Goal: Task Accomplishment & Management: Use online tool/utility

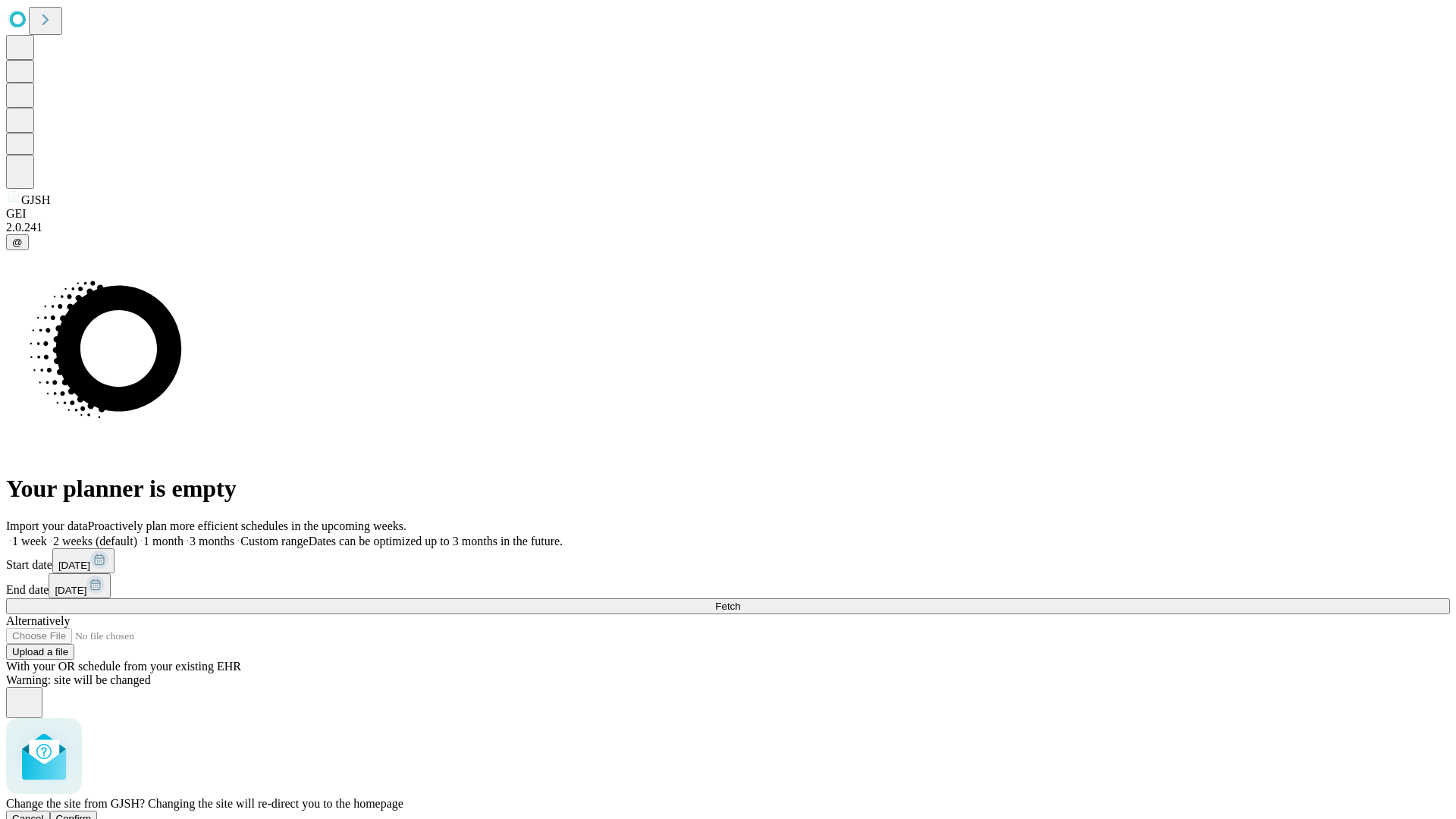
click at [91, 812] on span "Confirm" at bounding box center [74, 818] width 36 height 11
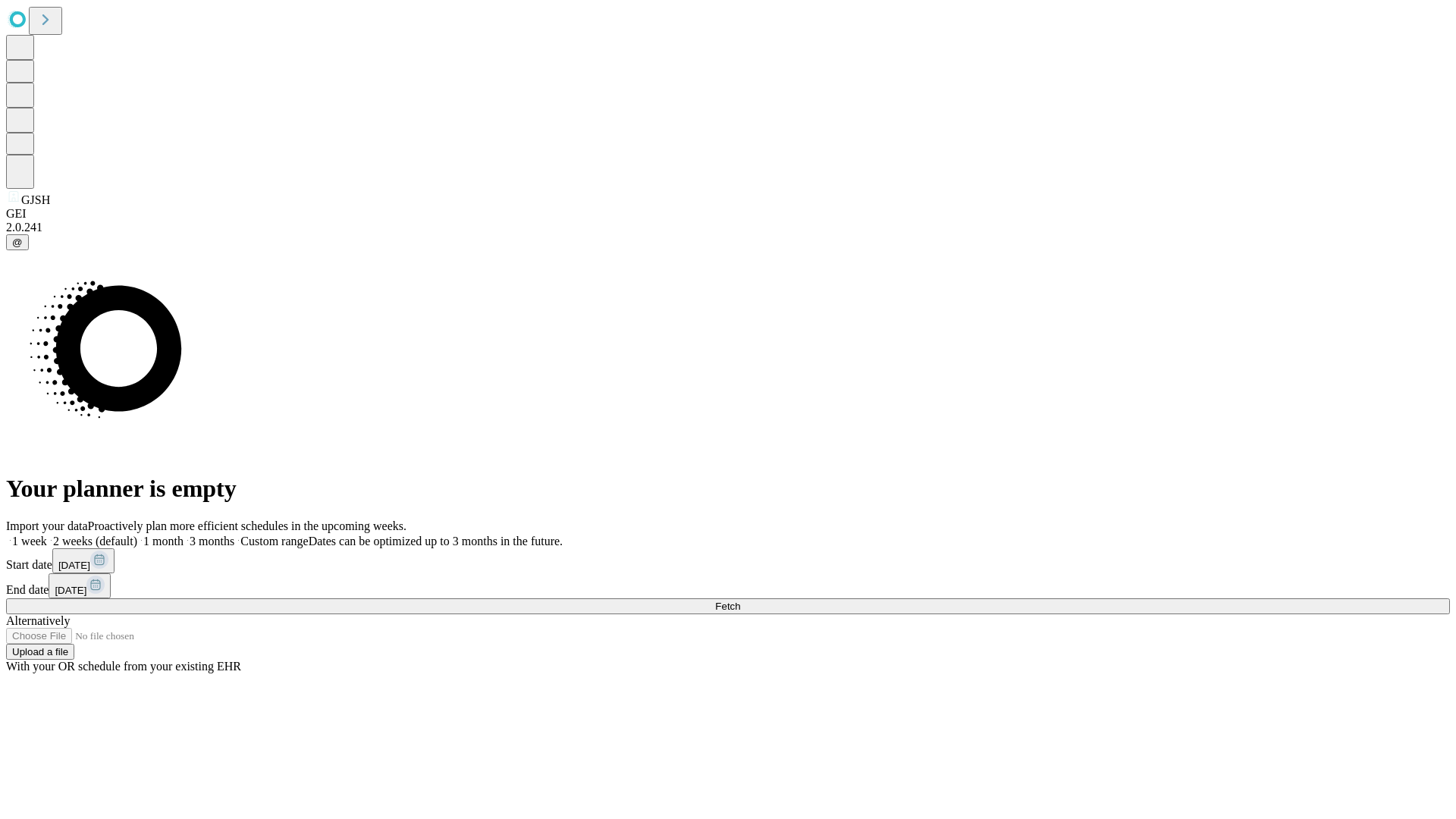
click at [137, 535] on label "2 weeks (default)" at bounding box center [92, 541] width 90 height 13
click at [740, 600] on span "Fetch" at bounding box center [728, 606] width 25 height 11
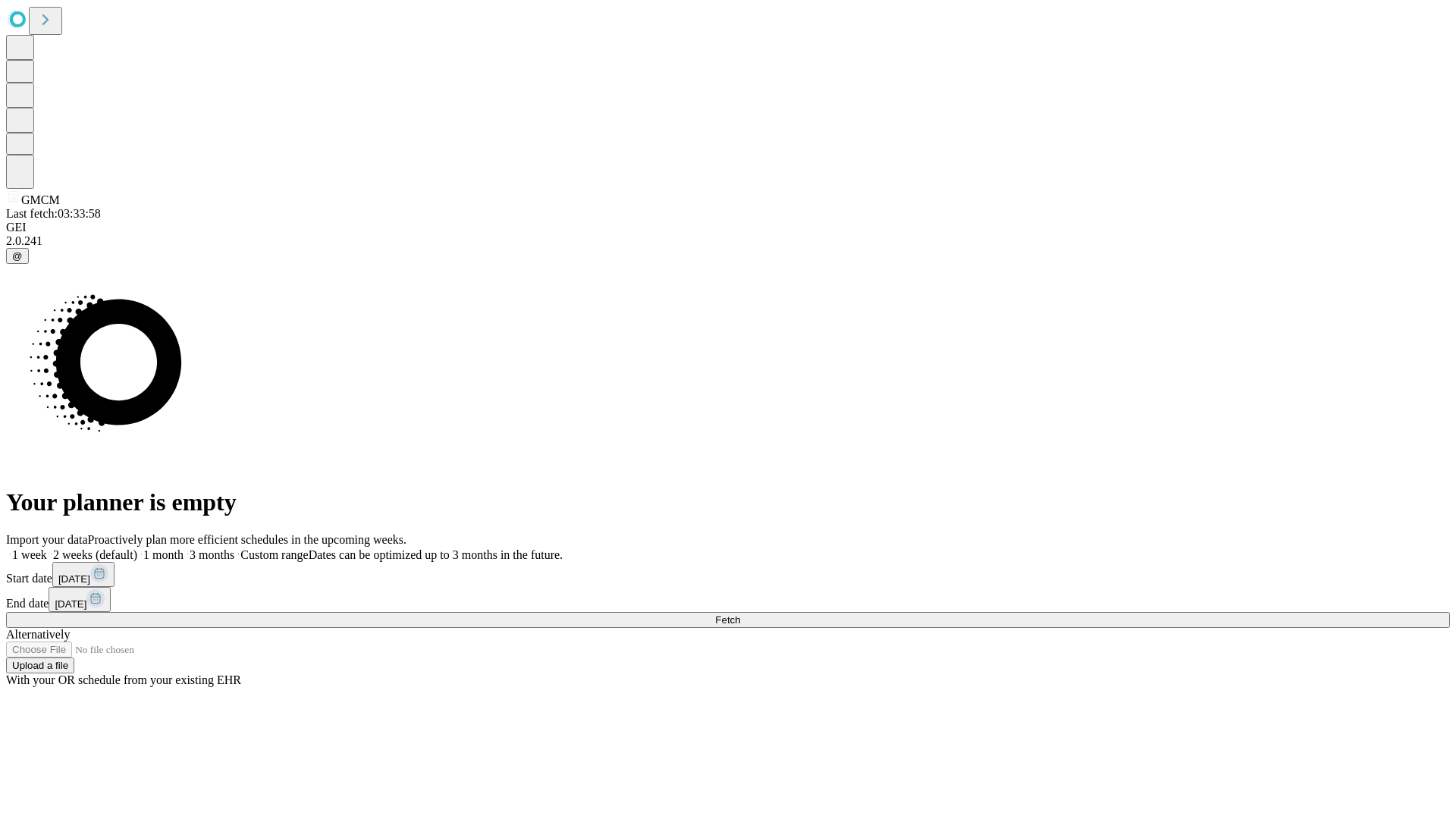
click at [137, 548] on label "2 weeks (default)" at bounding box center [92, 554] width 90 height 13
click at [740, 614] on span "Fetch" at bounding box center [728, 620] width 25 height 11
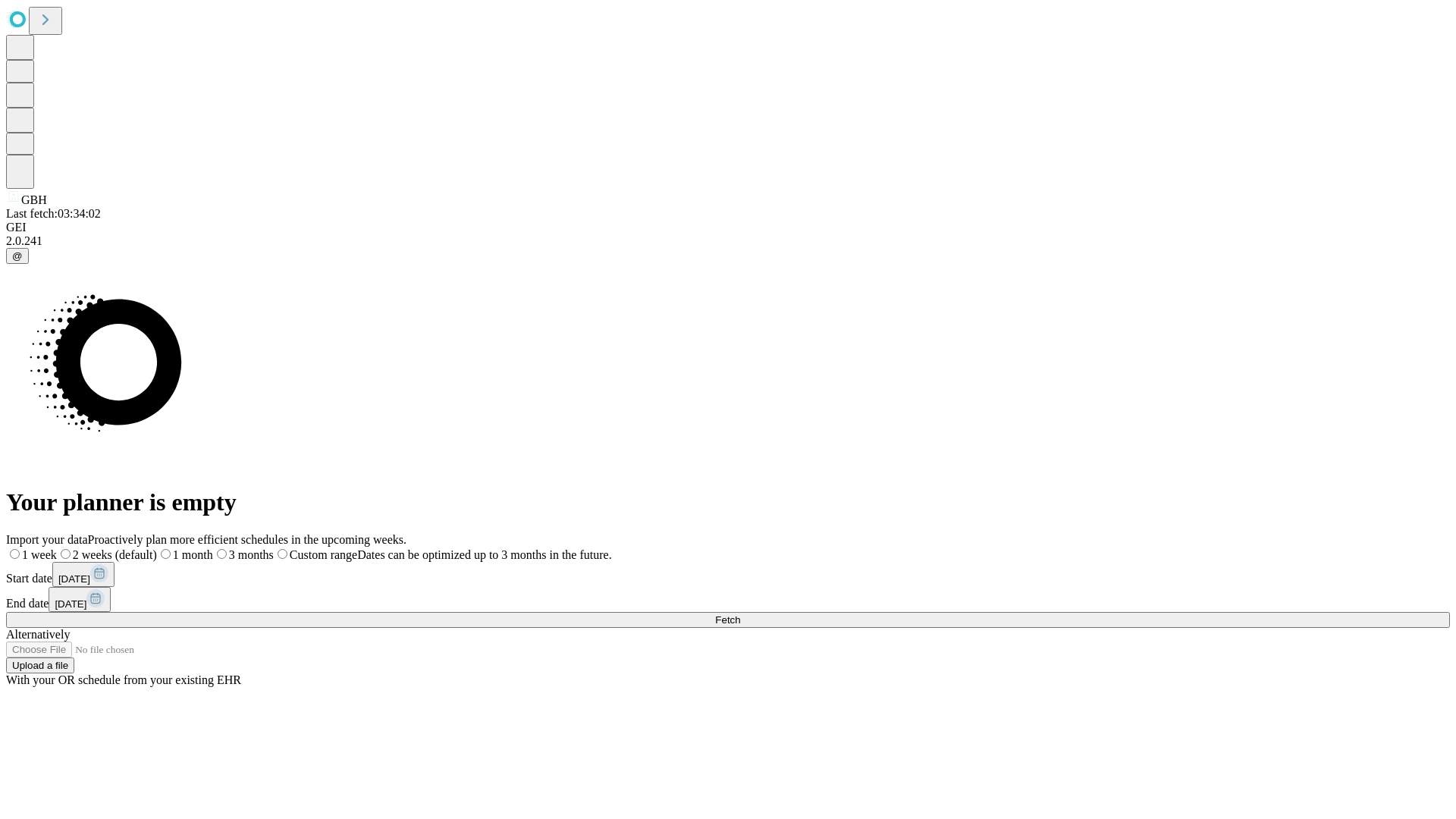
click at [157, 548] on label "2 weeks (default)" at bounding box center [107, 554] width 100 height 13
click at [740, 614] on span "Fetch" at bounding box center [728, 620] width 25 height 11
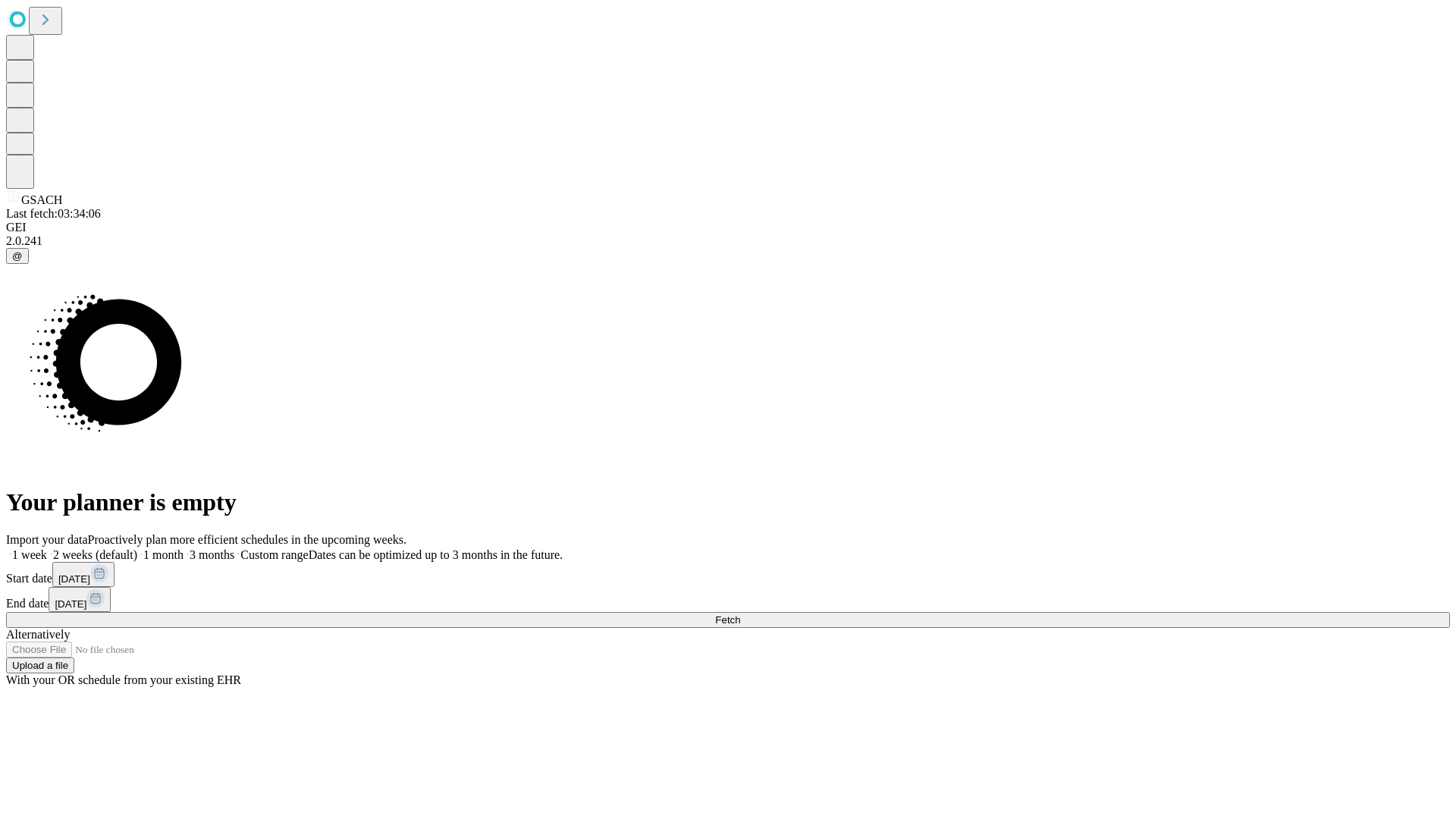
click at [137, 548] on label "2 weeks (default)" at bounding box center [92, 554] width 90 height 13
click at [740, 614] on span "Fetch" at bounding box center [728, 620] width 25 height 11
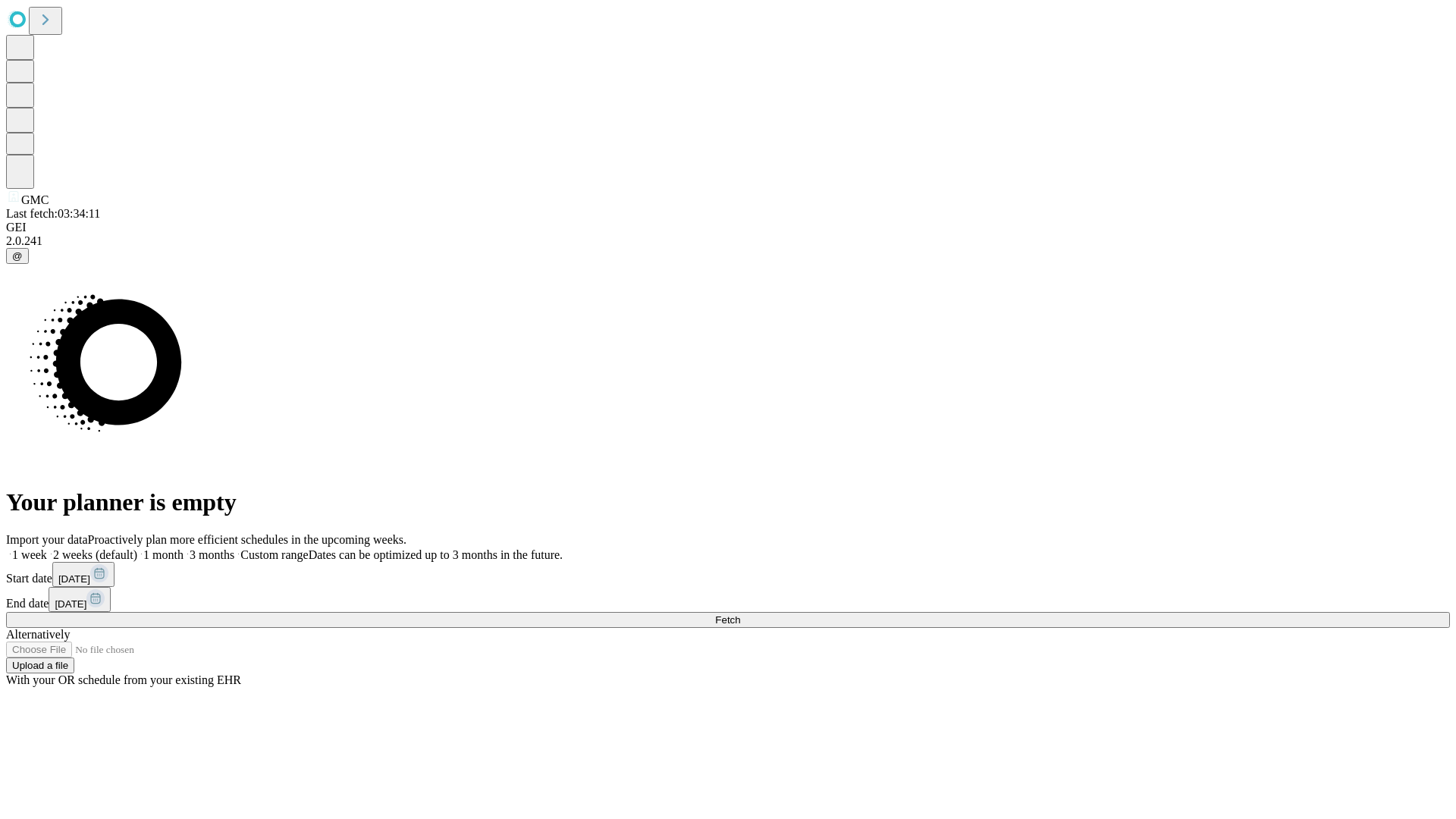
click at [740, 614] on span "Fetch" at bounding box center [728, 620] width 25 height 11
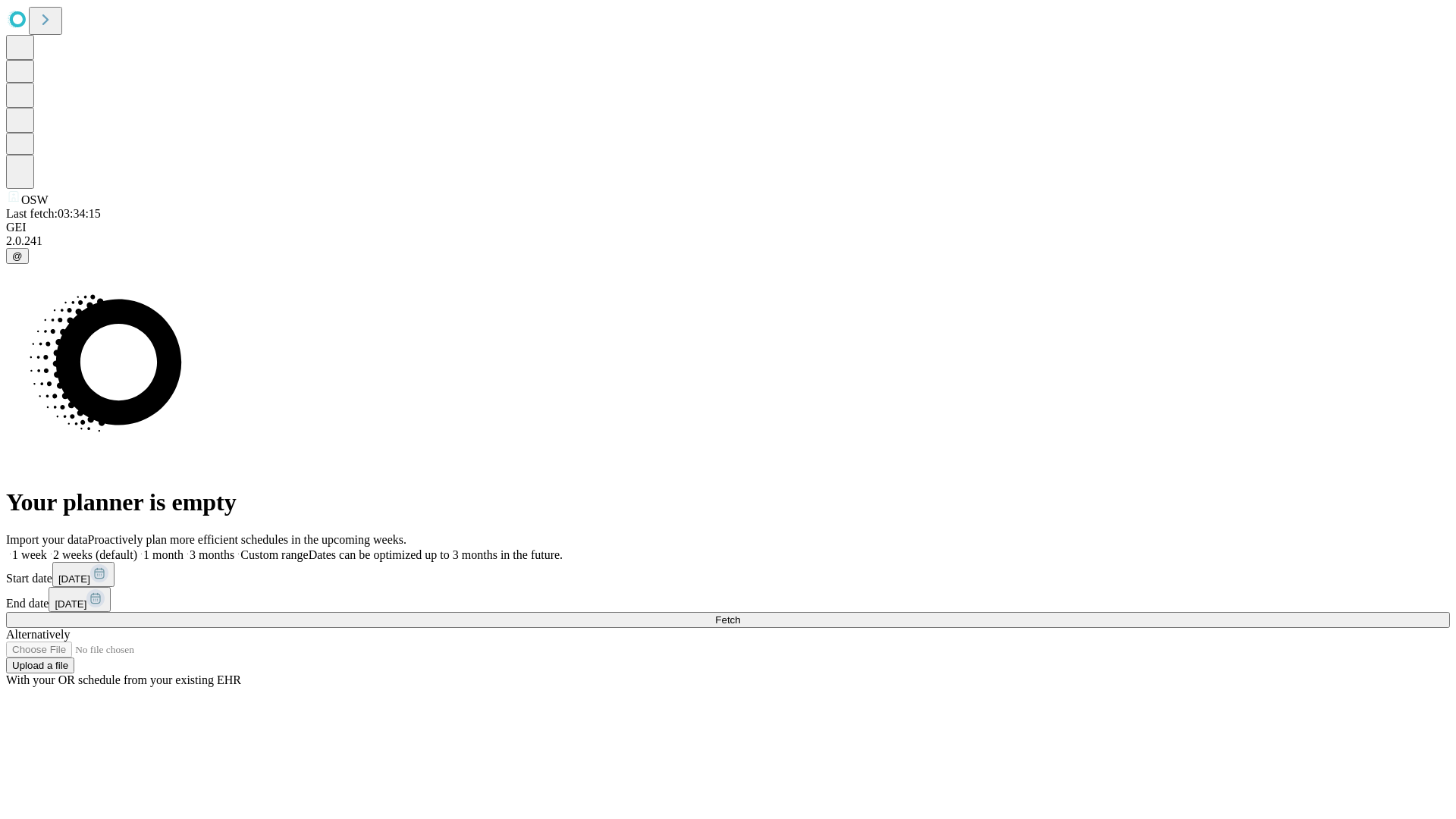
click at [137, 548] on label "2 weeks (default)" at bounding box center [92, 554] width 90 height 13
click at [740, 614] on span "Fetch" at bounding box center [728, 620] width 25 height 11
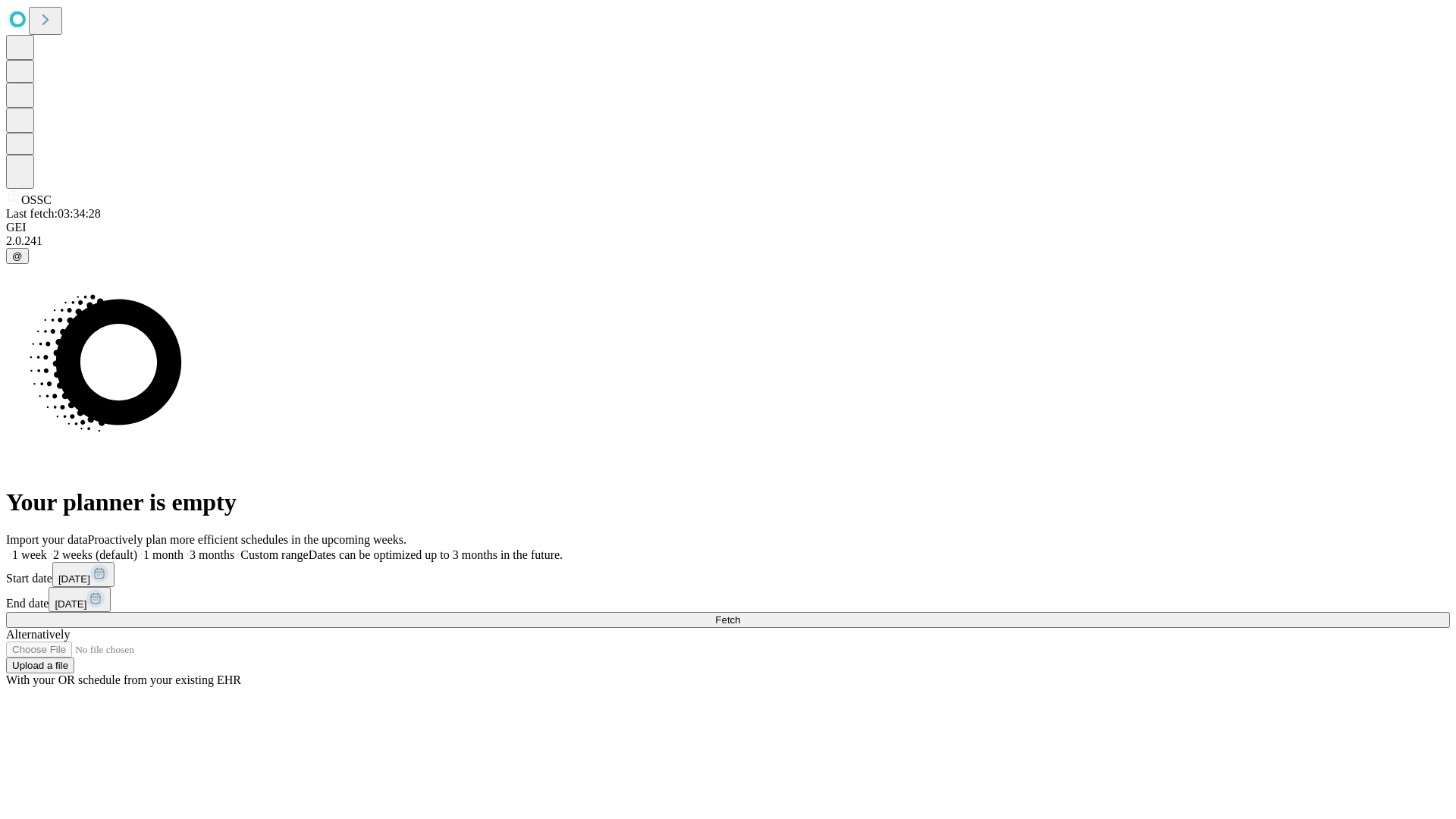
click at [137, 548] on label "2 weeks (default)" at bounding box center [92, 554] width 90 height 13
click at [740, 614] on span "Fetch" at bounding box center [728, 620] width 25 height 11
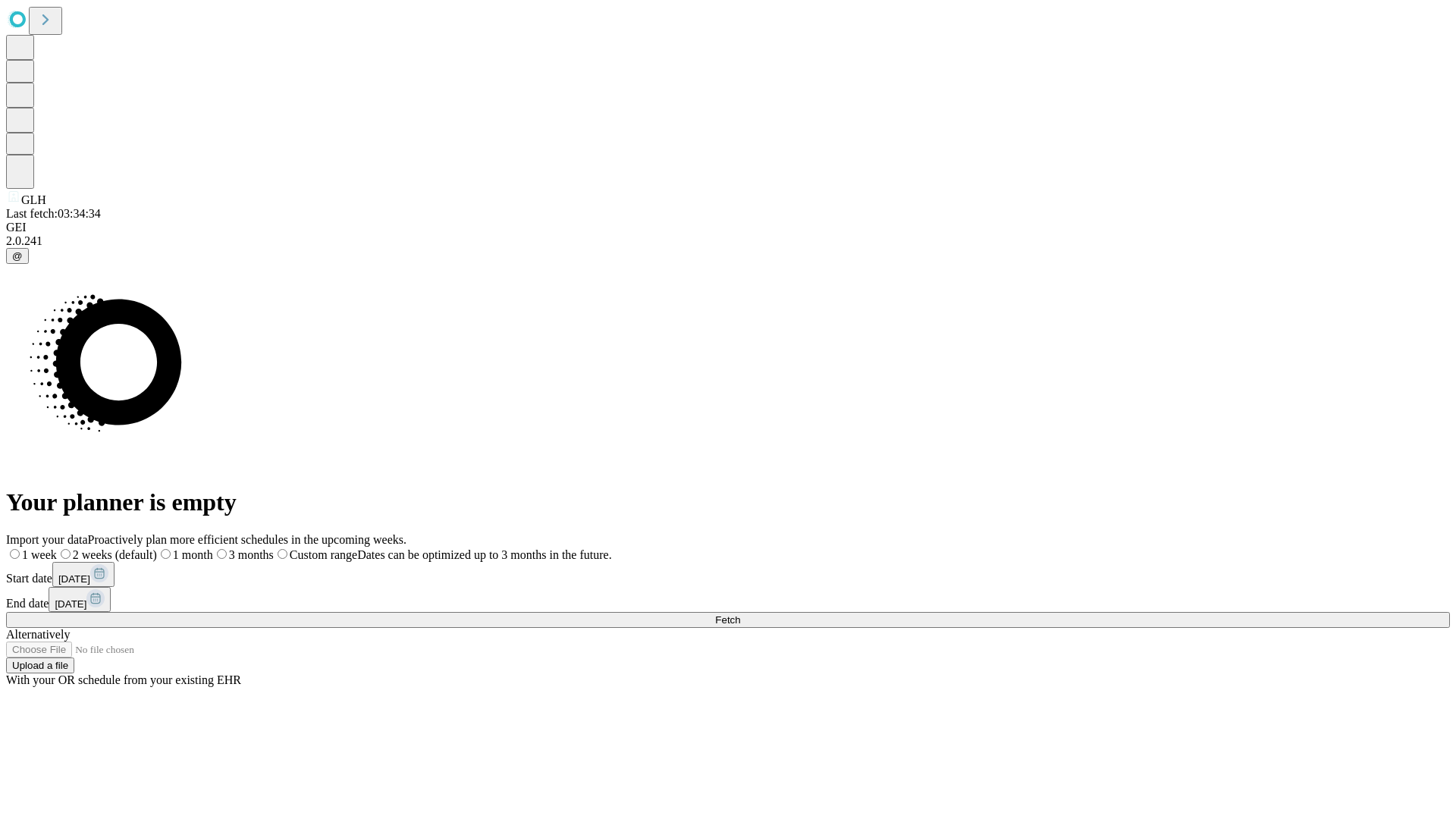
click at [157, 548] on label "2 weeks (default)" at bounding box center [107, 554] width 100 height 13
click at [740, 614] on span "Fetch" at bounding box center [728, 620] width 25 height 11
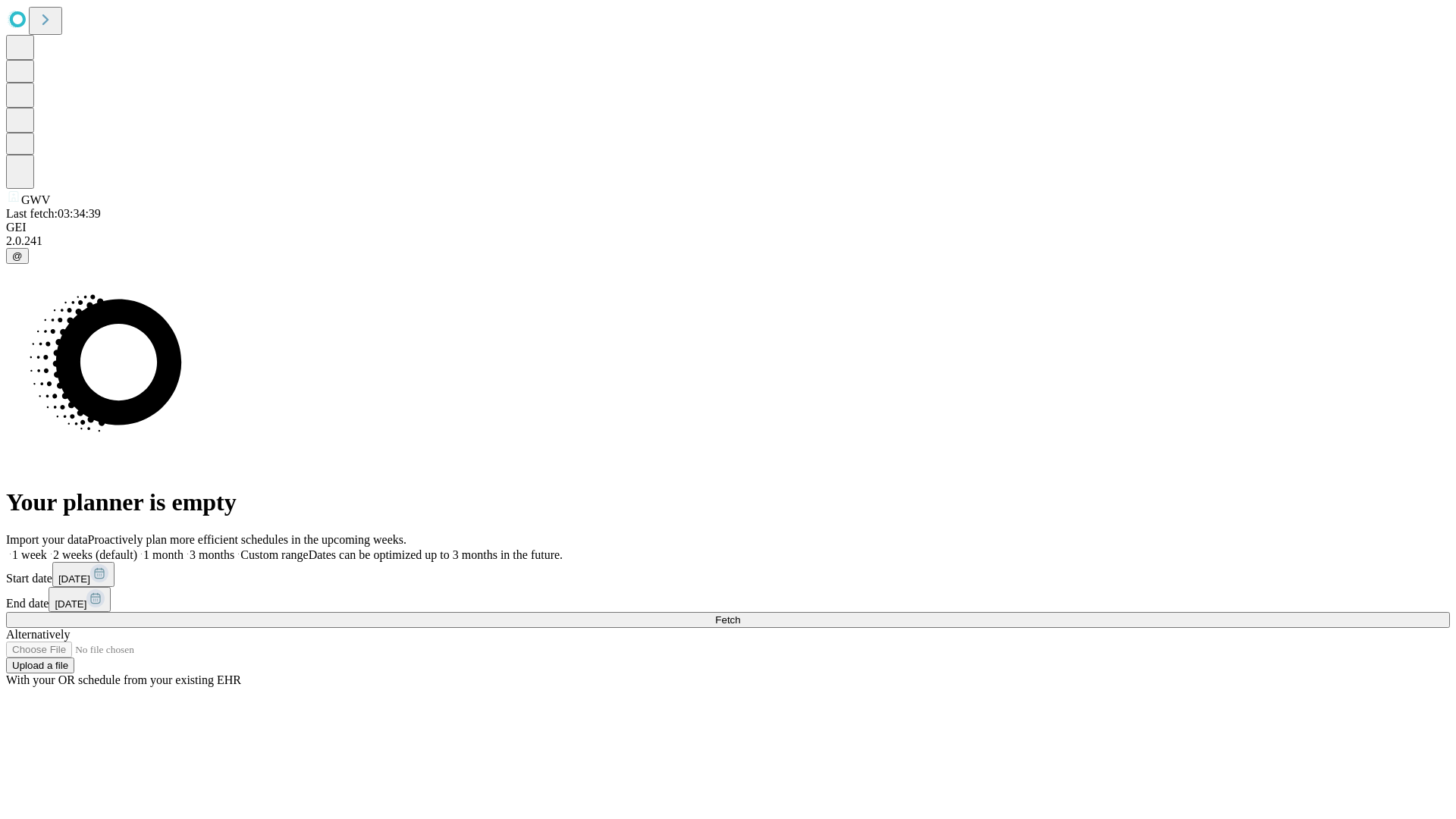
click at [137, 548] on label "2 weeks (default)" at bounding box center [92, 554] width 90 height 13
click at [740, 614] on span "Fetch" at bounding box center [728, 620] width 25 height 11
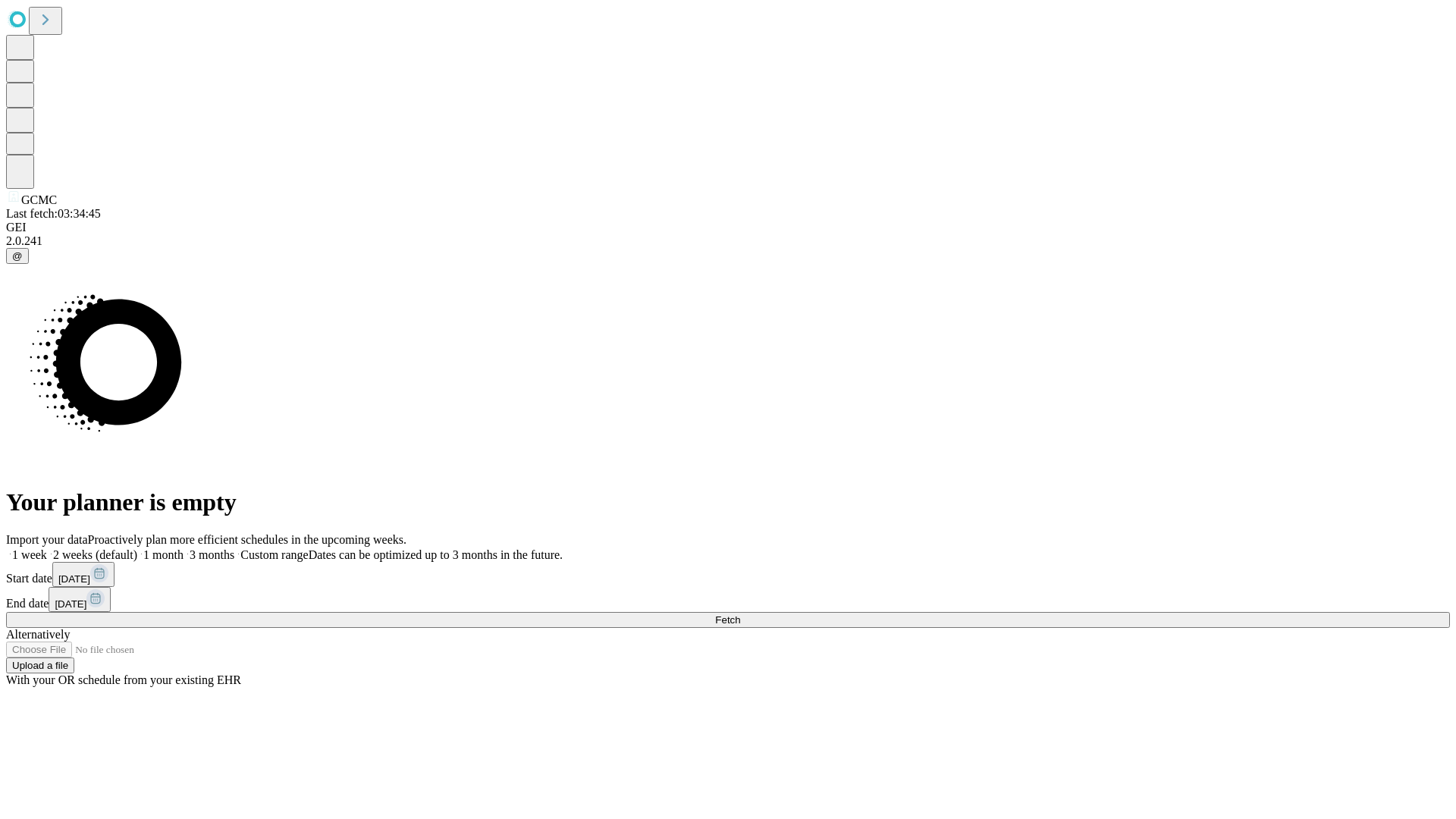
click at [137, 548] on label "2 weeks (default)" at bounding box center [92, 554] width 90 height 13
click at [740, 614] on span "Fetch" at bounding box center [728, 620] width 25 height 11
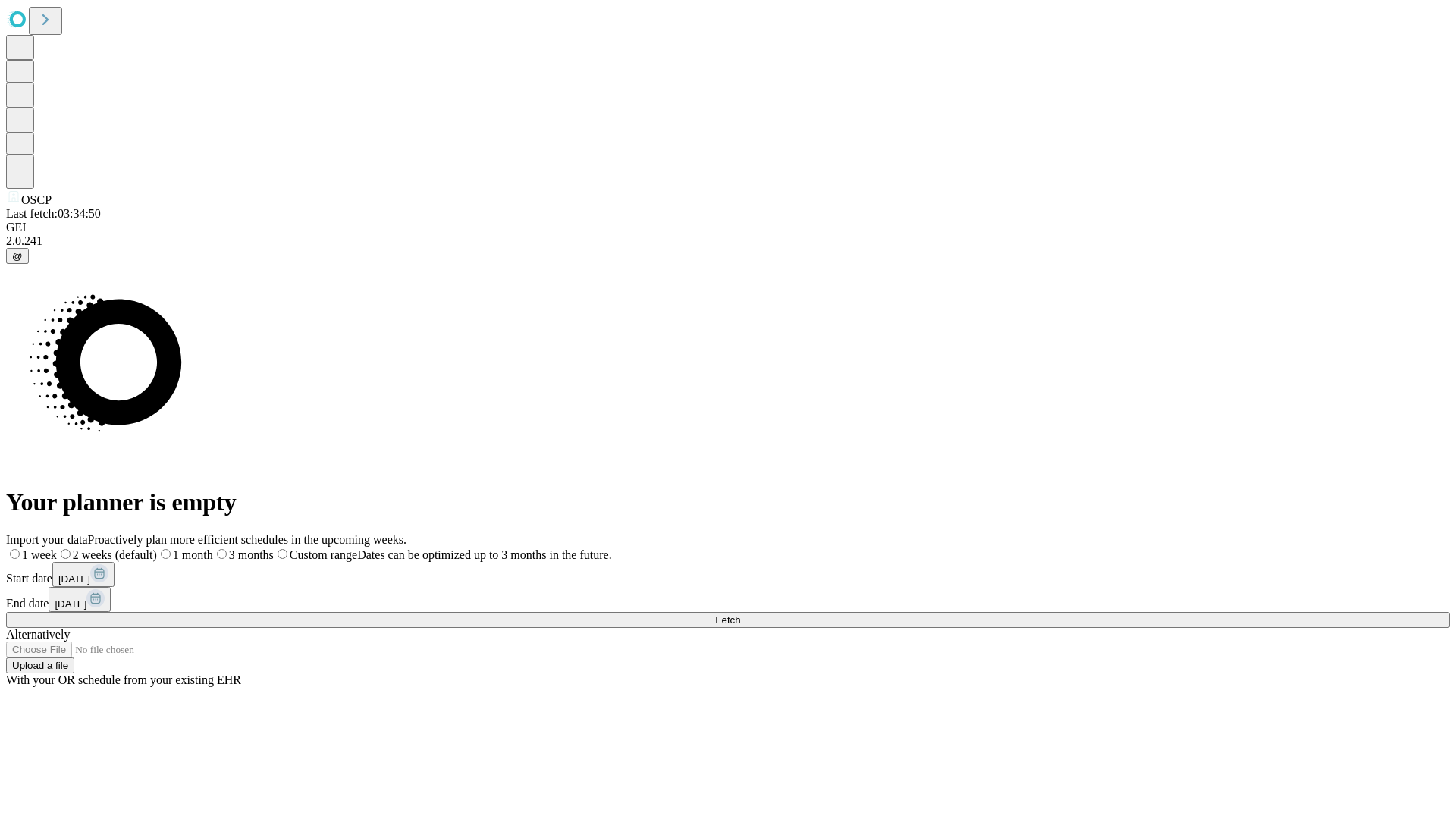
click at [740, 614] on span "Fetch" at bounding box center [728, 620] width 25 height 11
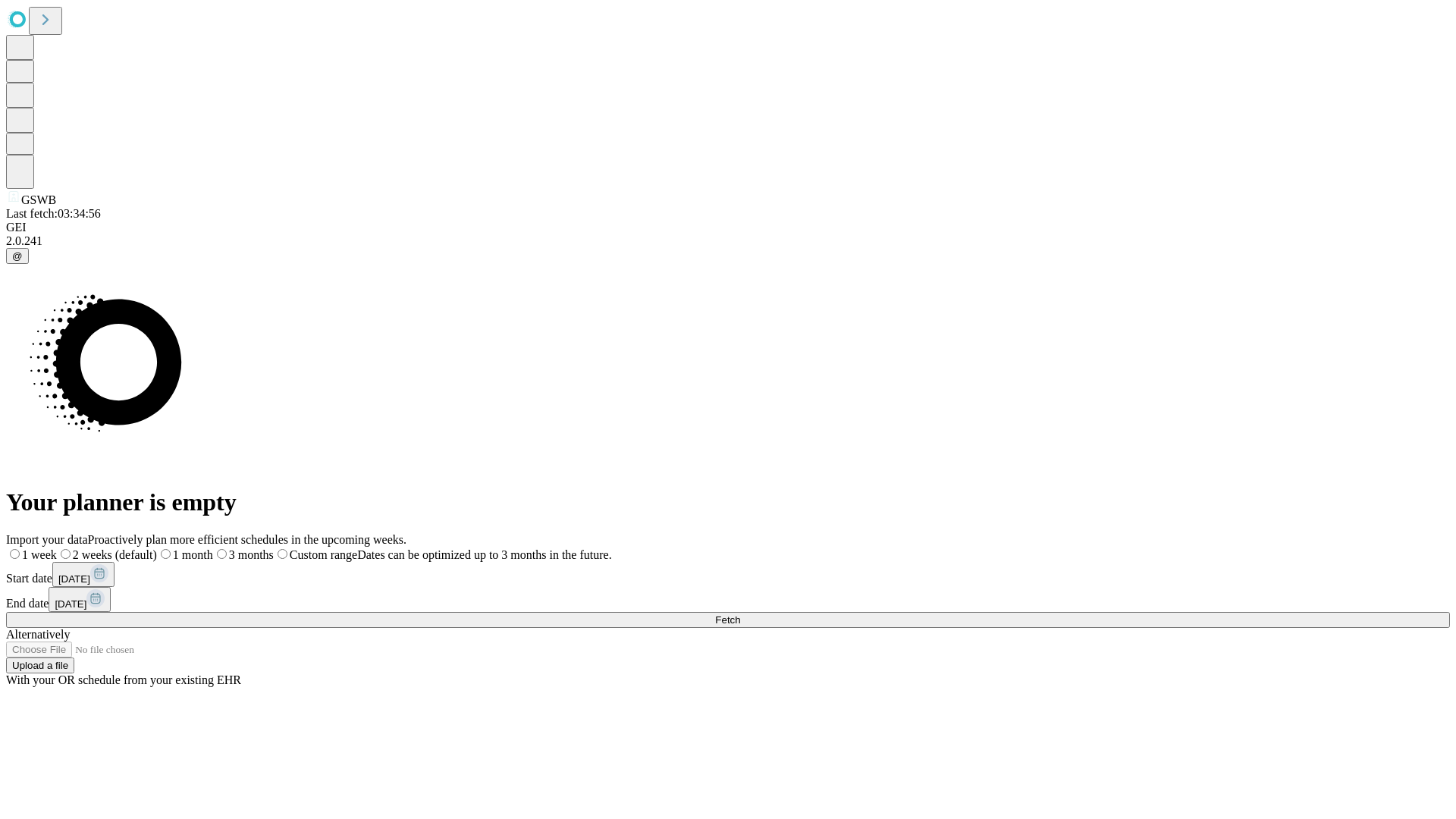
click at [740, 614] on span "Fetch" at bounding box center [728, 620] width 25 height 11
